Goal: Transaction & Acquisition: Purchase product/service

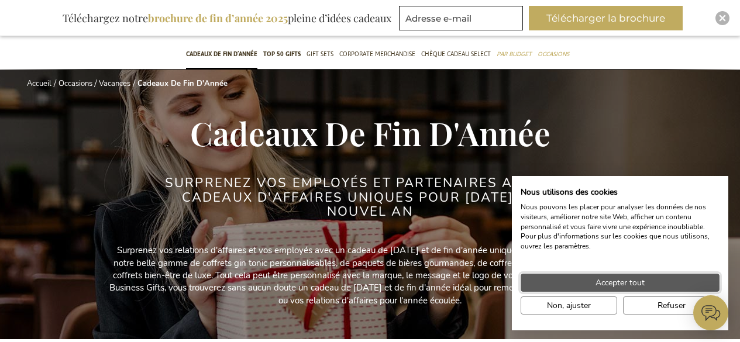
click at [625, 281] on span "Accepter tout" at bounding box center [619, 283] width 49 height 12
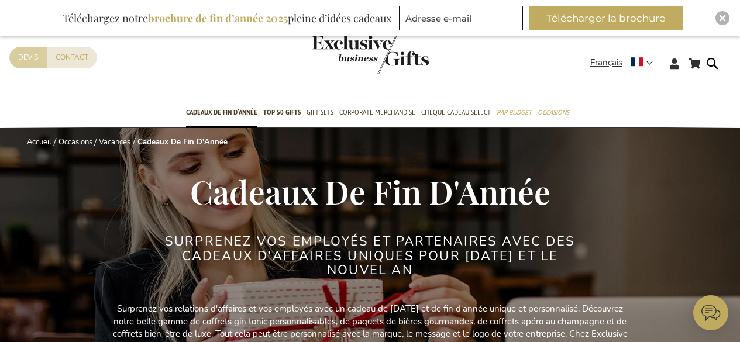
click at [27, 56] on link "Devis" at bounding box center [27, 58] width 37 height 22
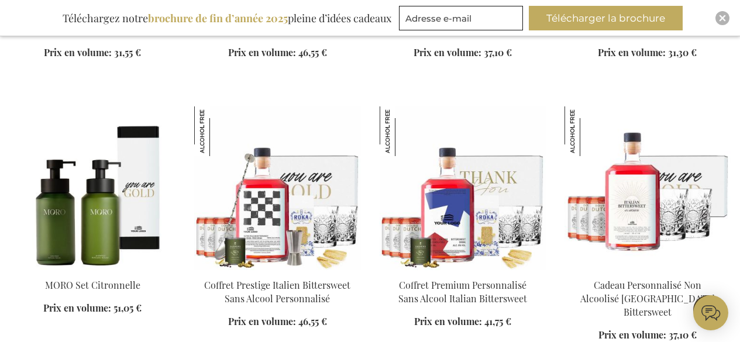
scroll to position [1345, 0]
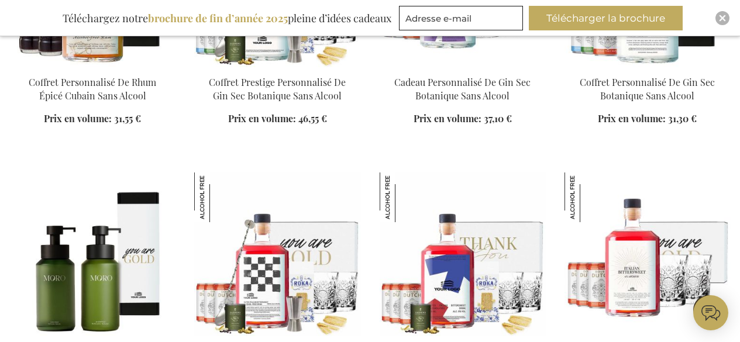
scroll to position [1228, 0]
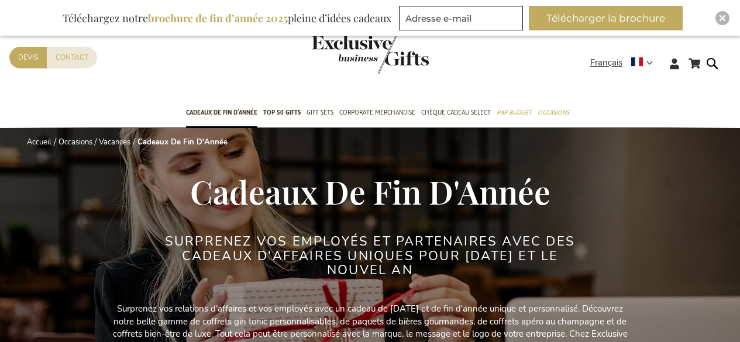
scroll to position [1228, 0]
